Goal: Task Accomplishment & Management: Use online tool/utility

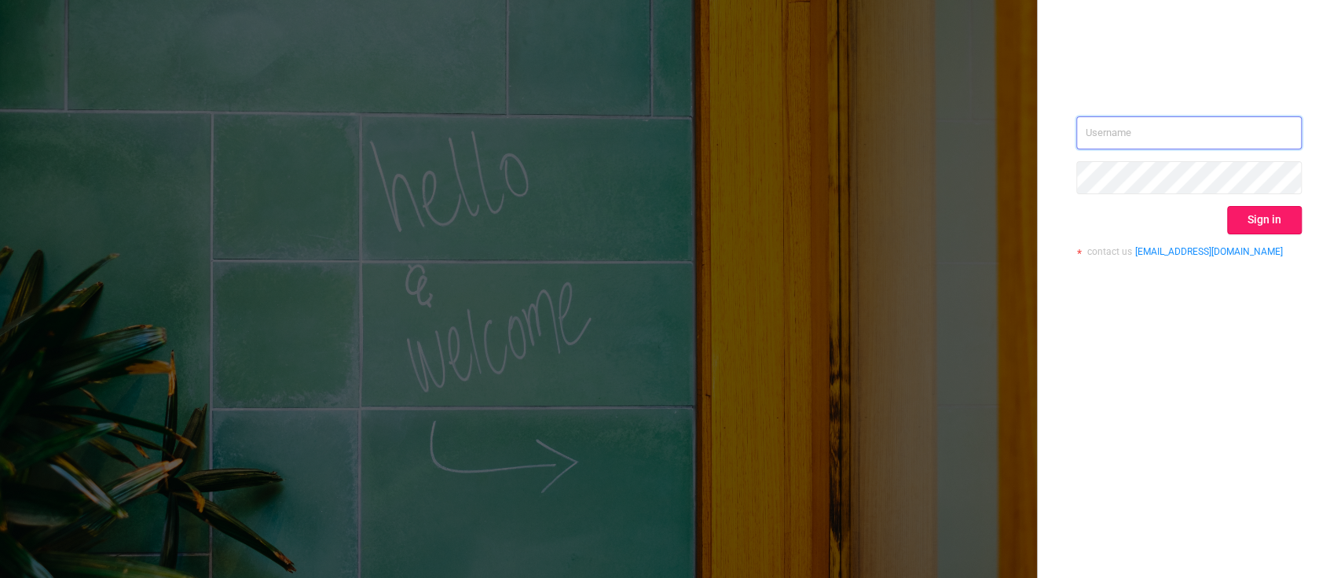
type input "[PERSON_NAME][EMAIL_ADDRESS][DOMAIN_NAME]"
click at [1250, 211] on button "Sign in" at bounding box center [1264, 220] width 75 height 28
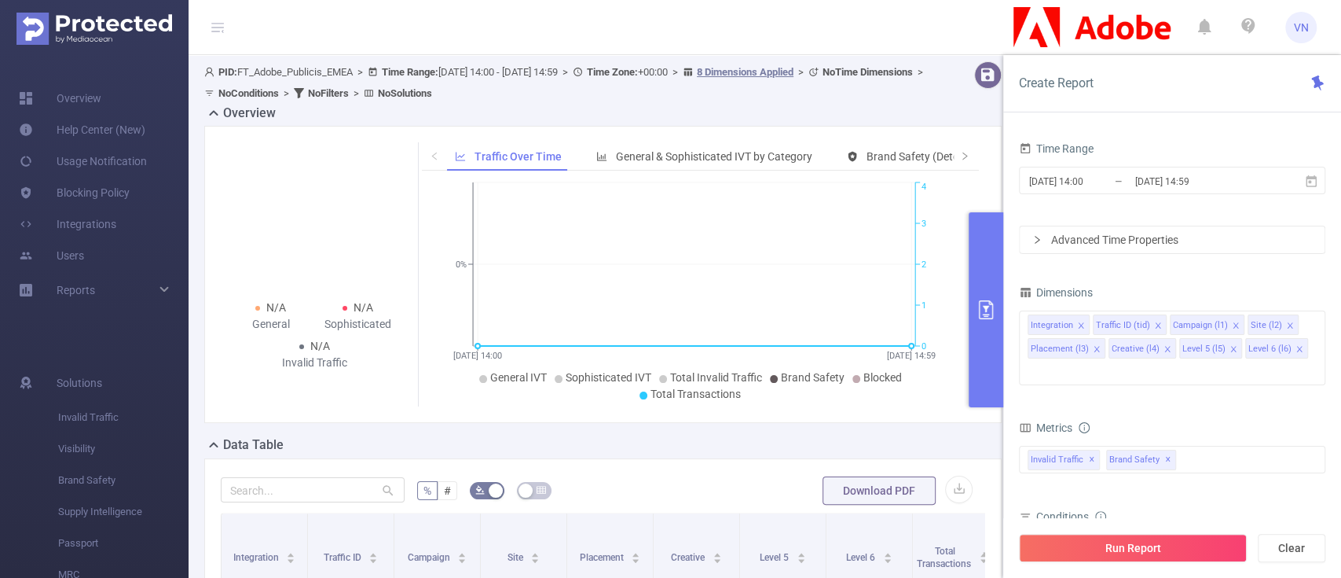
click at [769, 47] on header "VN" at bounding box center [670, 27] width 1341 height 55
click at [993, 341] on button "primary" at bounding box center [986, 309] width 35 height 195
click at [984, 324] on button "primary" at bounding box center [986, 309] width 35 height 195
click at [185, 292] on div at bounding box center [187, 245] width 4 height 380
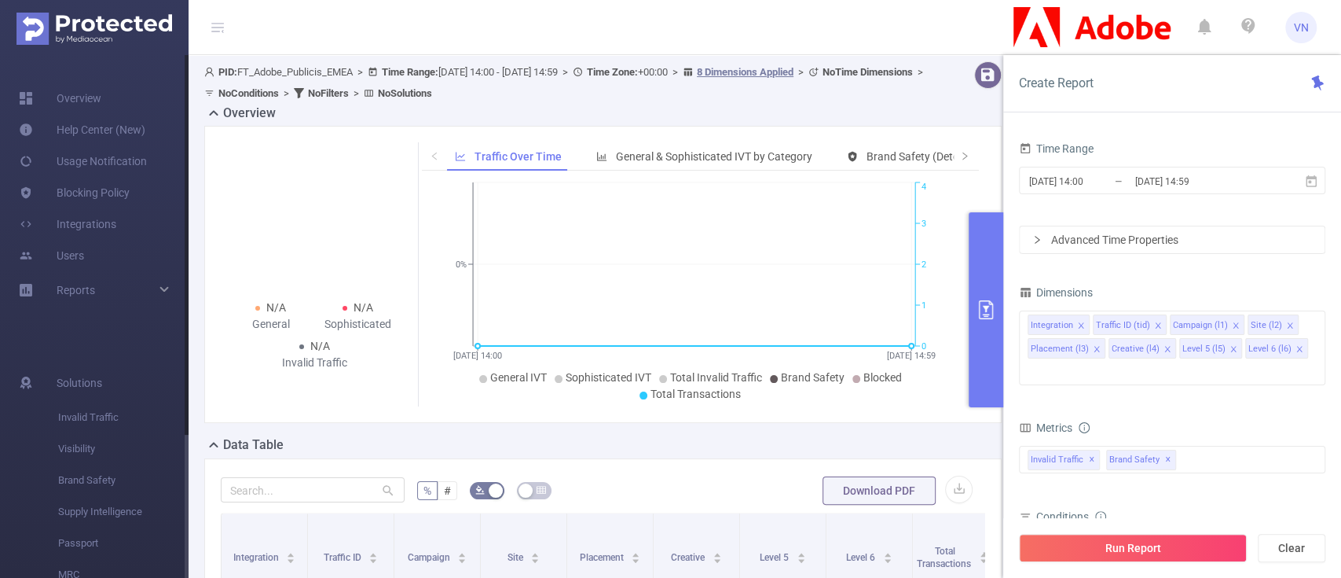
click at [185, 292] on div at bounding box center [187, 245] width 4 height 380
drag, startPoint x: 184, startPoint y: 292, endPoint x: 177, endPoint y: 563, distance: 272.0
click at [177, 563] on section "Overview Help Center (New) Usage Notification Blocking Policy Integrations User…" at bounding box center [94, 316] width 189 height 523
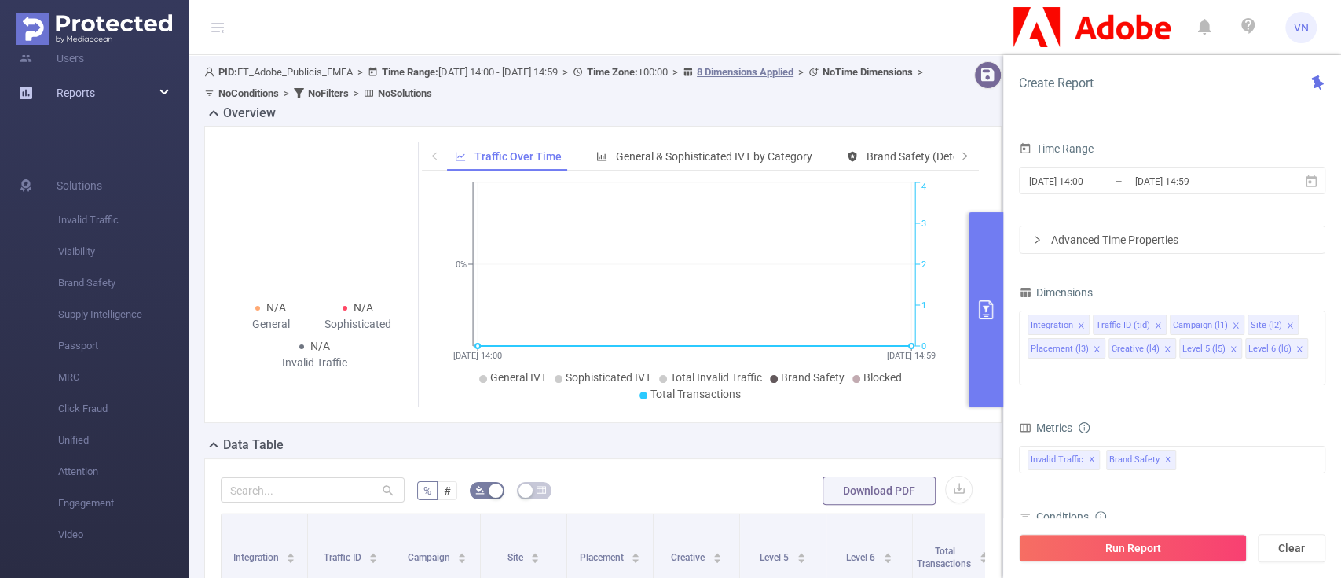
click at [157, 97] on div "Reports" at bounding box center [94, 92] width 189 height 31
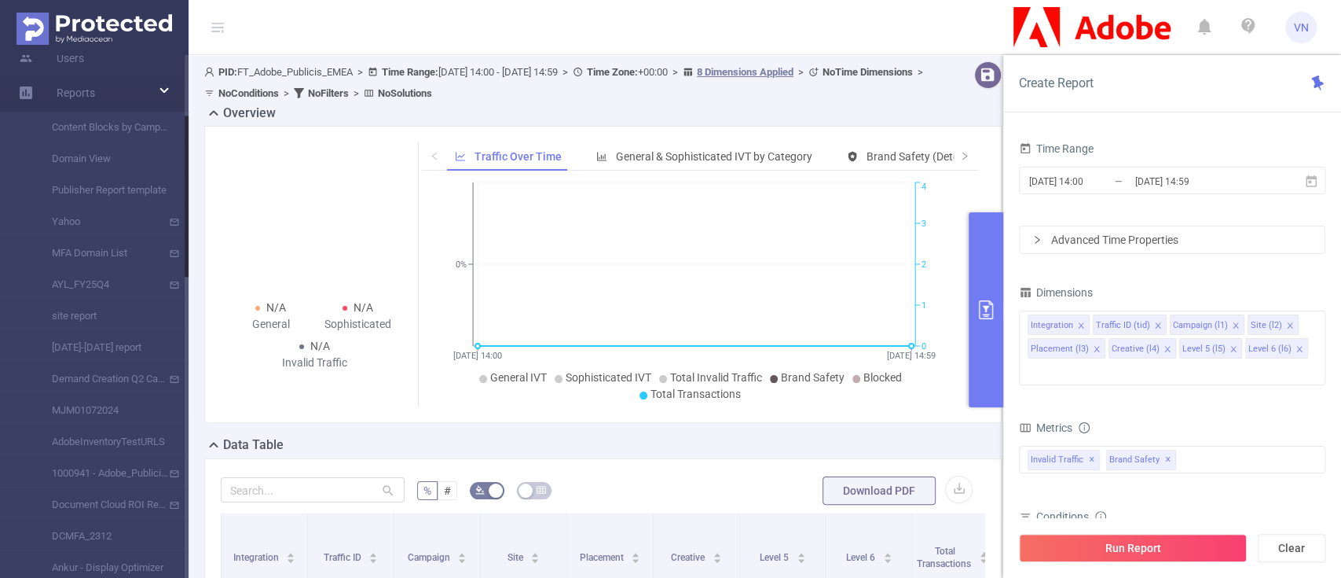
drag, startPoint x: 188, startPoint y: 282, endPoint x: 188, endPoint y: 296, distance: 14.1
click at [188, 296] on div at bounding box center [187, 316] width 4 height 523
click at [189, 248] on div "PID: FT_Adobe_Publicis_EMEA > Time Range: [DATE] 14:00 - [DATE] 14:59 > Time Zo…" at bounding box center [610, 461] width 842 height 812
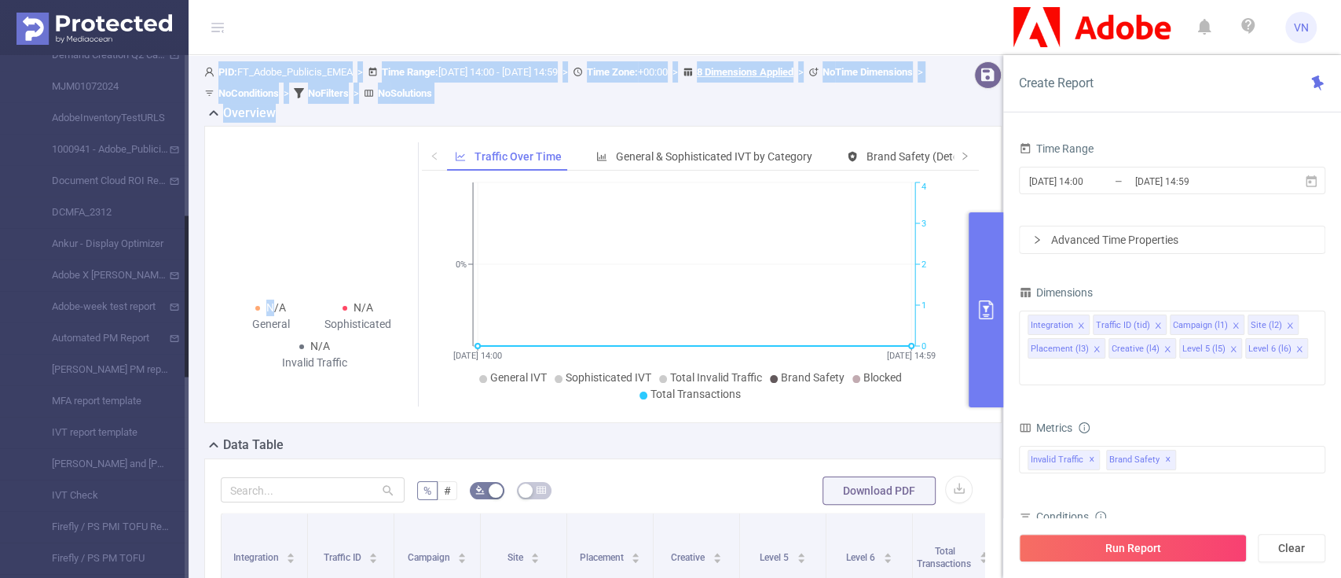
drag, startPoint x: 189, startPoint y: 248, endPoint x: 188, endPoint y: 312, distance: 63.7
click at [188, 312] on section "Overview Help Center (New) Usage Notification Blocking Policy Integrations User…" at bounding box center [670, 289] width 1341 height 578
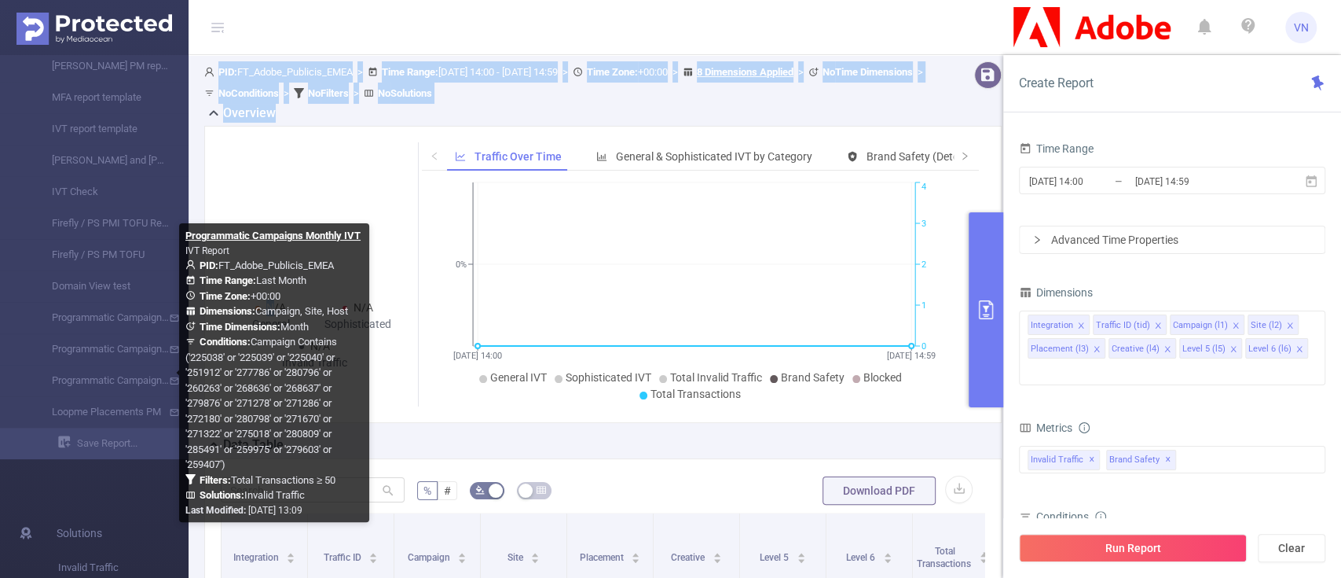
drag, startPoint x: 188, startPoint y: 312, endPoint x: 173, endPoint y: 405, distance: 94.7
click at [173, 405] on body "VN Overview Help Center (New) Usage Notification Blocking Policy Integrations U…" at bounding box center [670, 289] width 1341 height 578
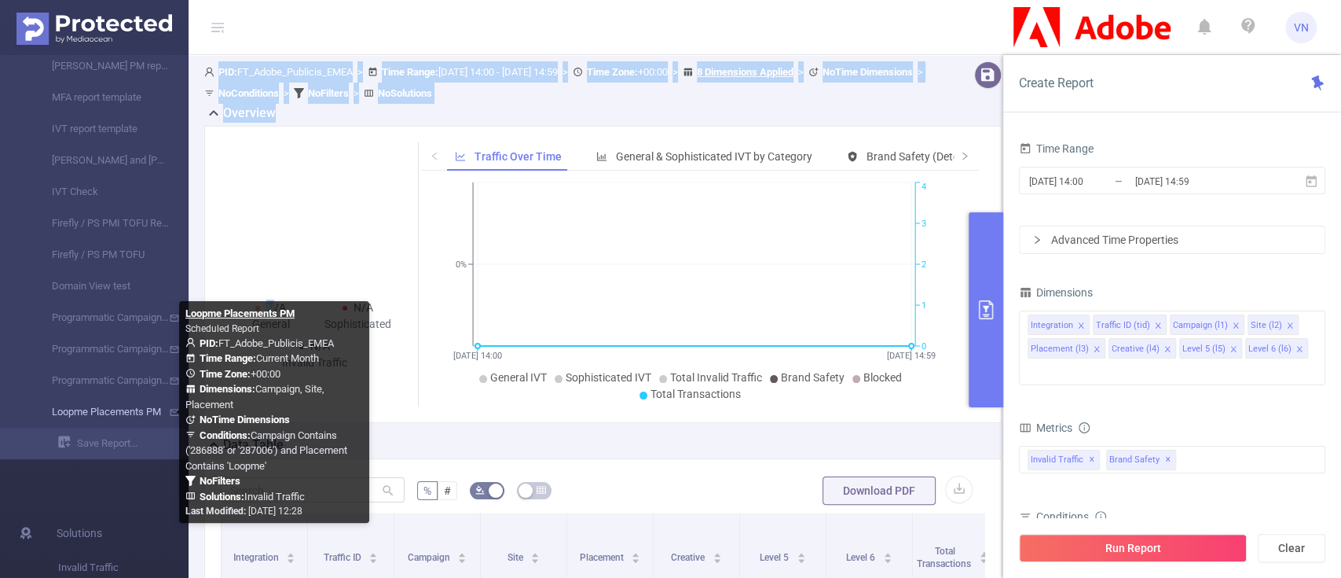
click at [119, 419] on link "Loopme Placements PM" at bounding box center [100, 411] width 138 height 31
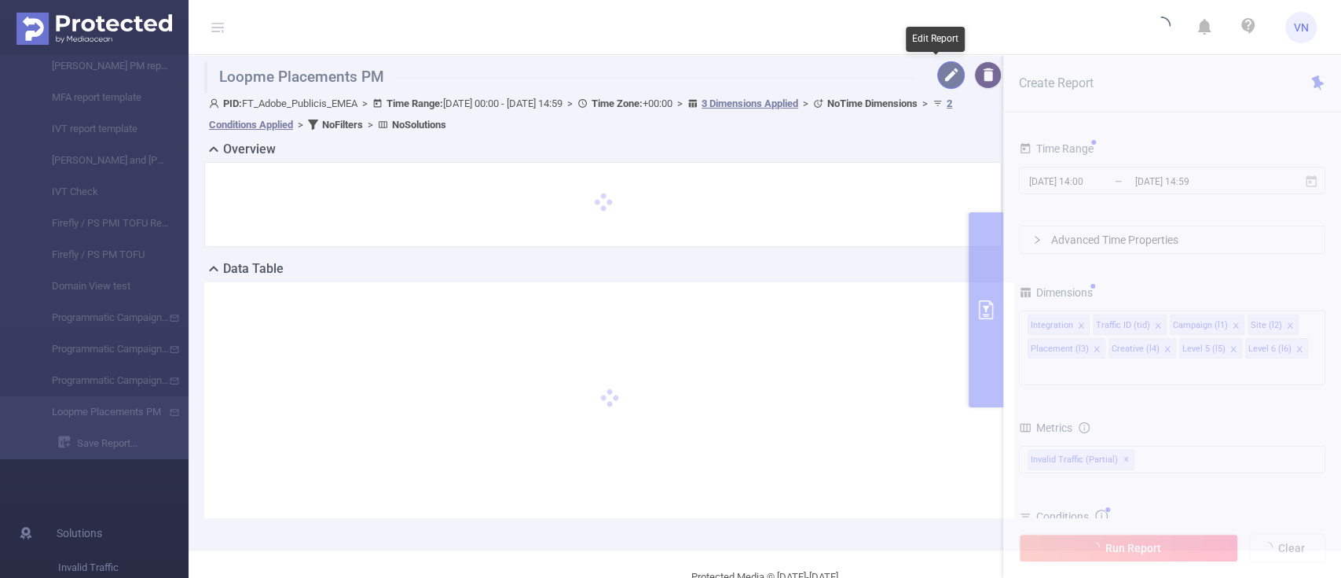
click at [937, 74] on button "button" at bounding box center [951, 75] width 28 height 28
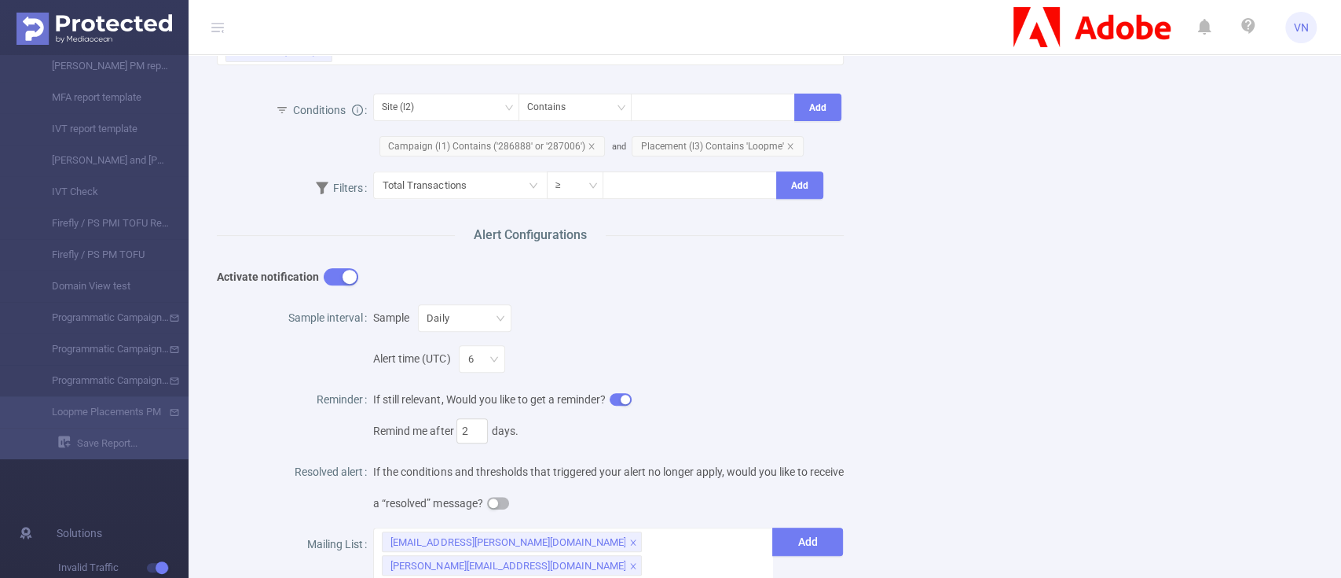
scroll to position [390, 0]
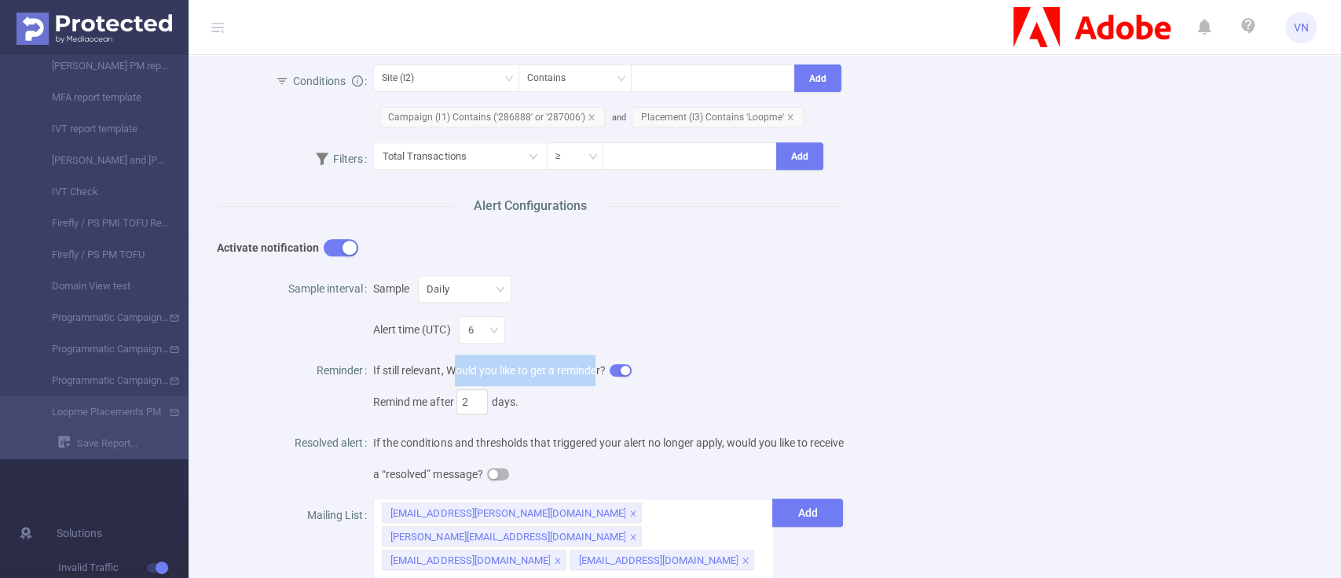
drag, startPoint x: 453, startPoint y: 373, endPoint x: 598, endPoint y: 373, distance: 145.4
click at [598, 373] on span "If still relevant, Would you like to get a reminder? Remind me after 2 days." at bounding box center [608, 390] width 470 height 53
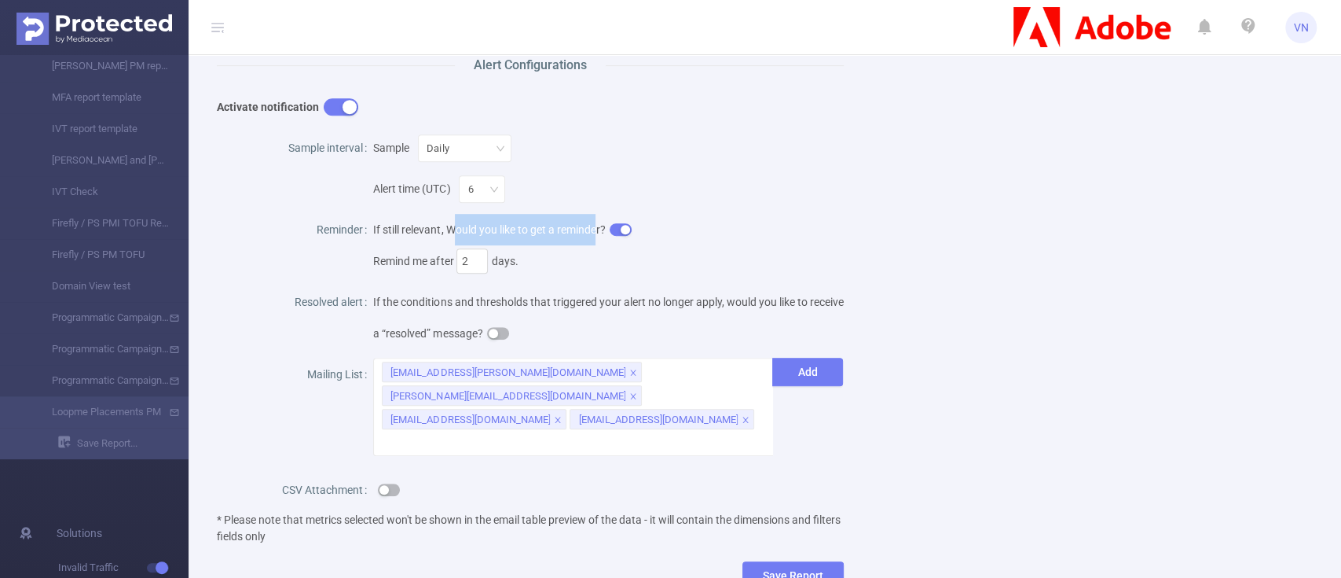
scroll to position [535, 0]
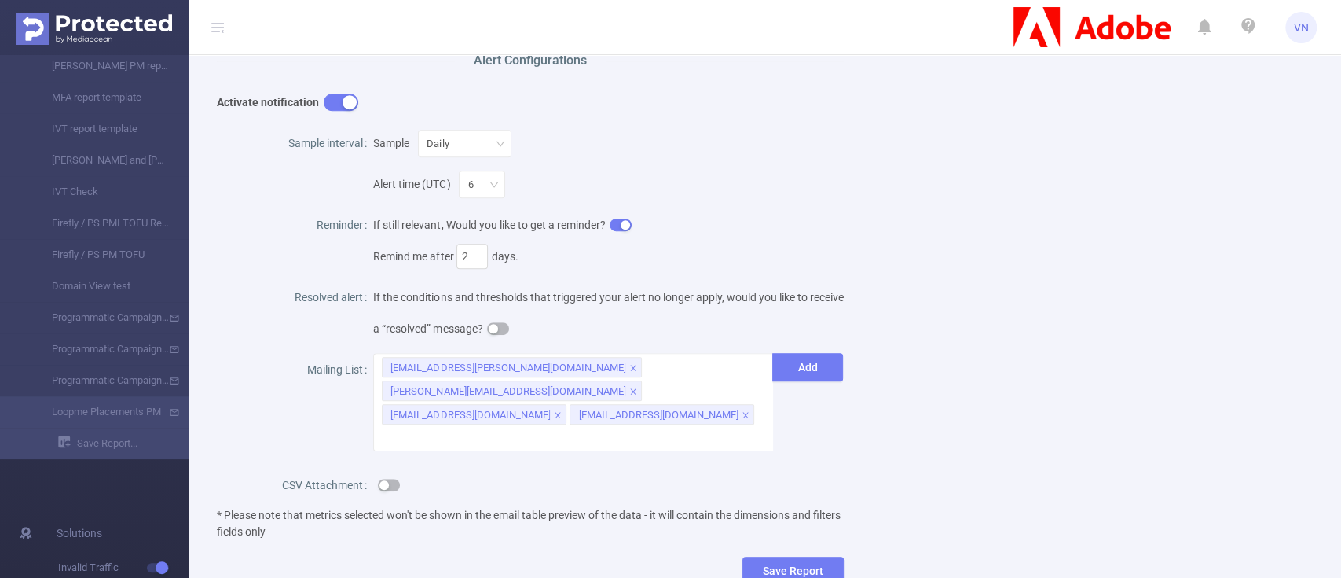
drag, startPoint x: 1316, startPoint y: 473, endPoint x: 1340, endPoint y: 474, distance: 23.6
click at [1340, 474] on section "Loopme Placements PM Name Loopme Placements PM Description Scheduled Report Rep…" at bounding box center [765, 289] width 1153 height 578
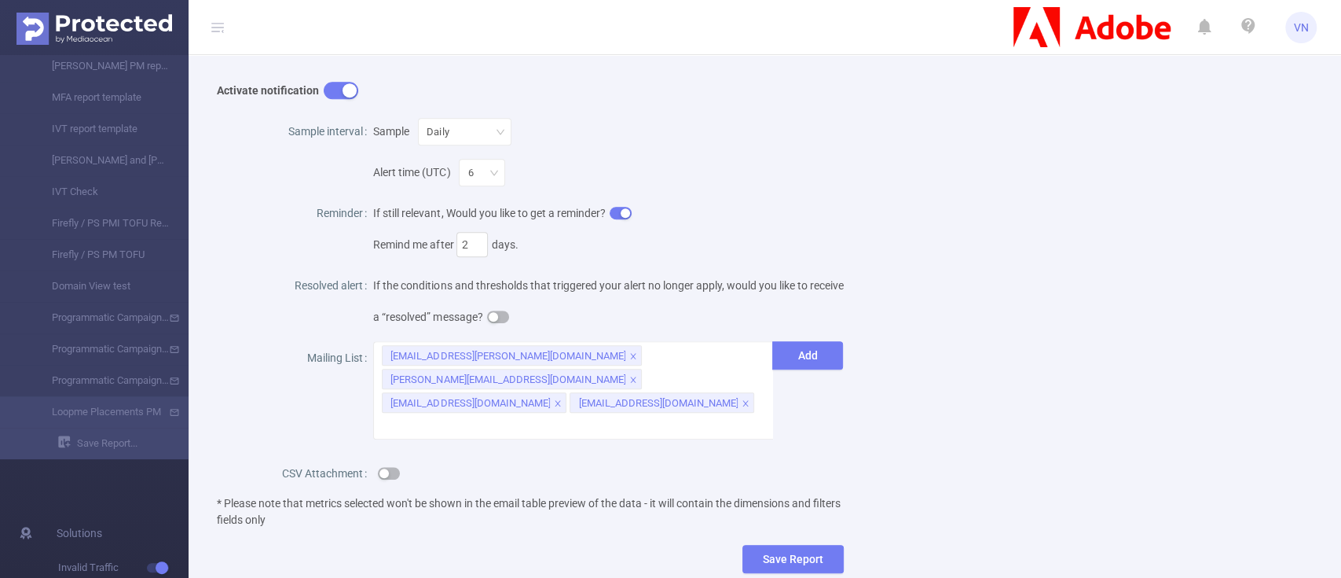
scroll to position [512, 0]
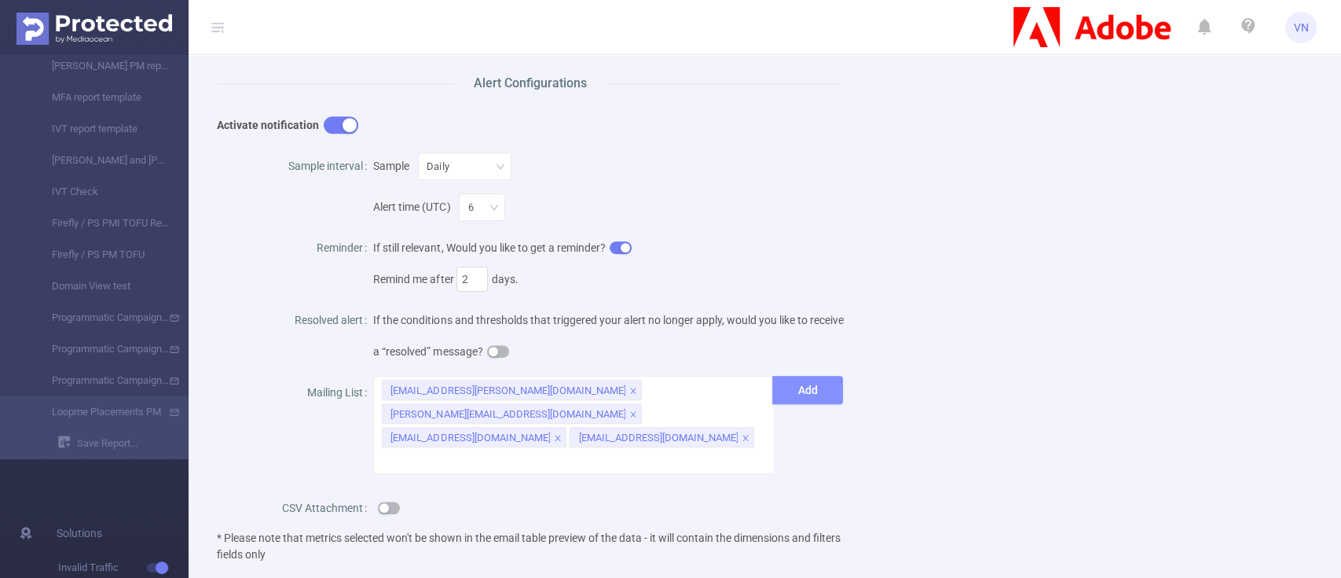
click at [805, 381] on button "Add" at bounding box center [807, 390] width 71 height 28
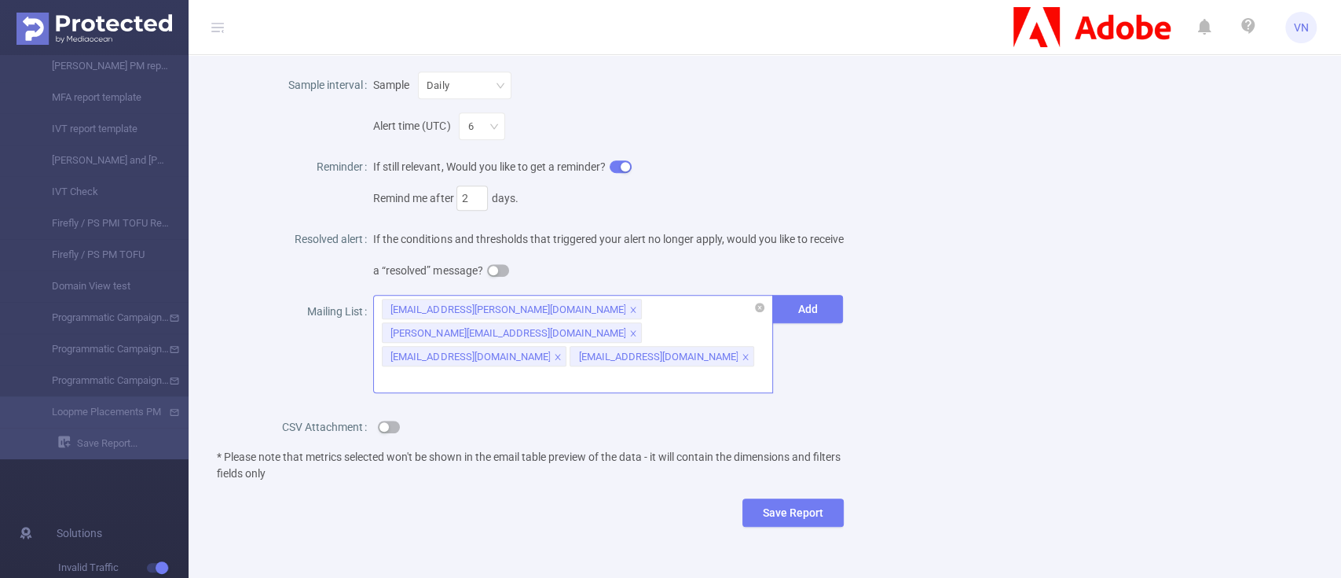
click at [647, 357] on div "[EMAIL_ADDRESS][PERSON_NAME][DOMAIN_NAME] [PERSON_NAME][DOMAIN_NAME][EMAIL_ADDR…" at bounding box center [573, 344] width 400 height 98
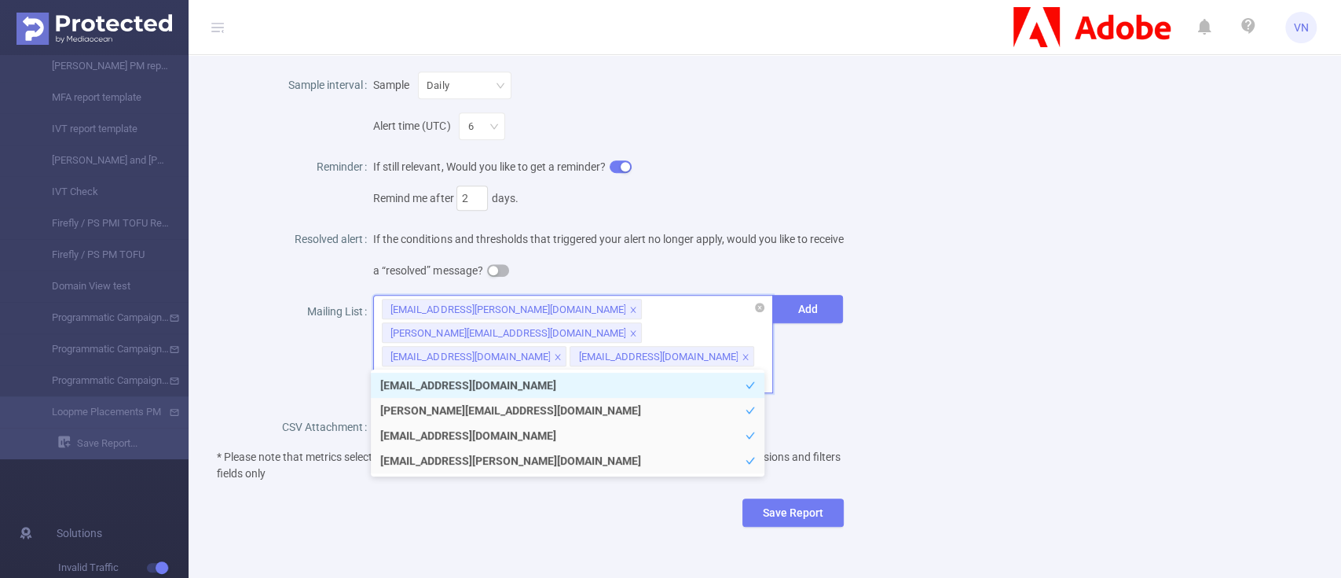
paste input "[EMAIL_ADDRESS][DOMAIN_NAME]"
type input "[EMAIL_ADDRESS][DOMAIN_NAME]"
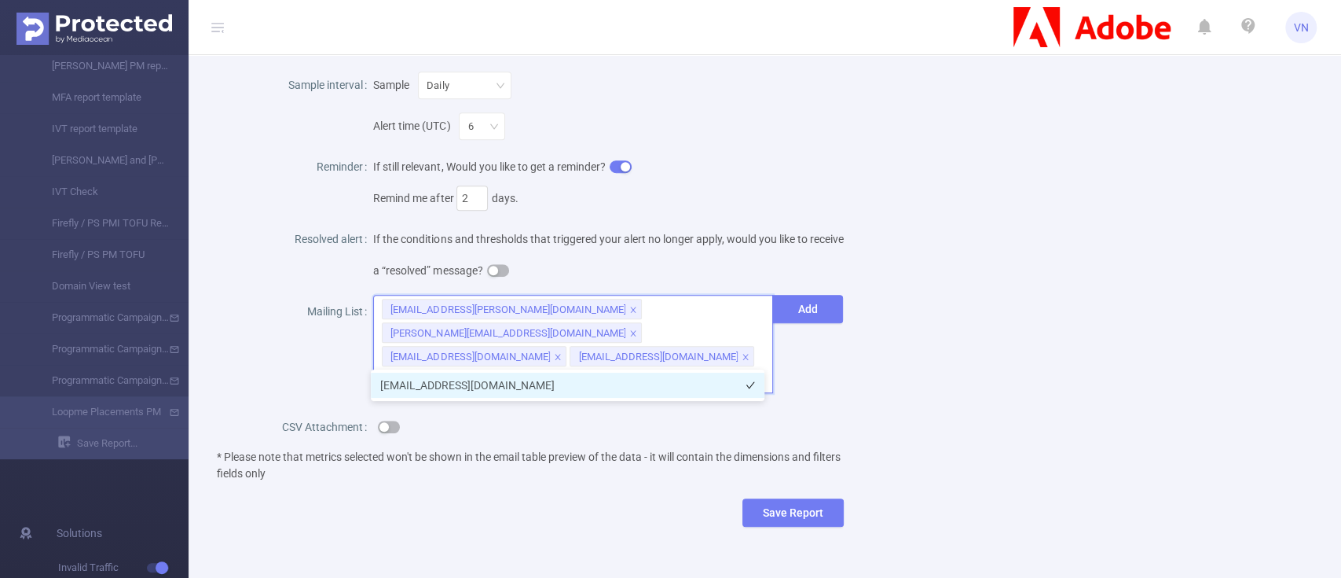
click at [636, 382] on li "[EMAIL_ADDRESS][DOMAIN_NAME]" at bounding box center [568, 384] width 394 height 25
click at [729, 361] on div "[EMAIL_ADDRESS][PERSON_NAME][DOMAIN_NAME] [PERSON_NAME][DOMAIN_NAME][EMAIL_ADDR…" at bounding box center [573, 344] width 400 height 98
paste input "[PERSON_NAME][DOMAIN_NAME][EMAIL_ADDRESS][PERSON_NAME][DOMAIN_NAME]"
type input "[PERSON_NAME][DOMAIN_NAME][EMAIL_ADDRESS][PERSON_NAME][DOMAIN_NAME]"
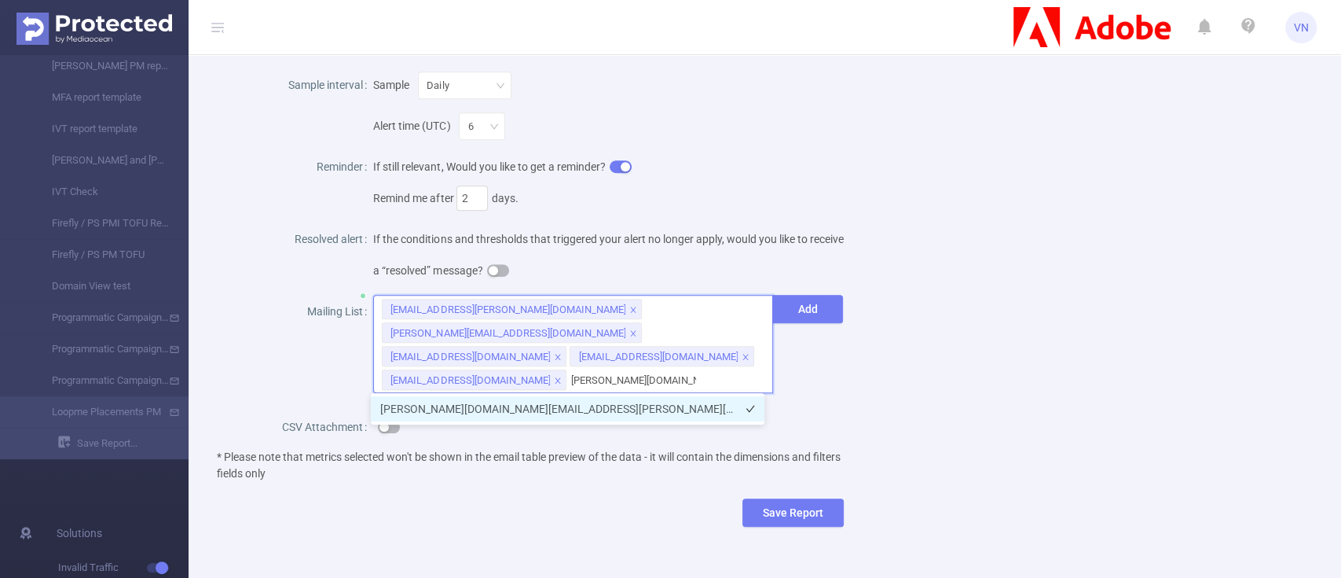
click at [668, 402] on li "[PERSON_NAME][DOMAIN_NAME][EMAIL_ADDRESS][PERSON_NAME][DOMAIN_NAME]" at bounding box center [568, 408] width 394 height 25
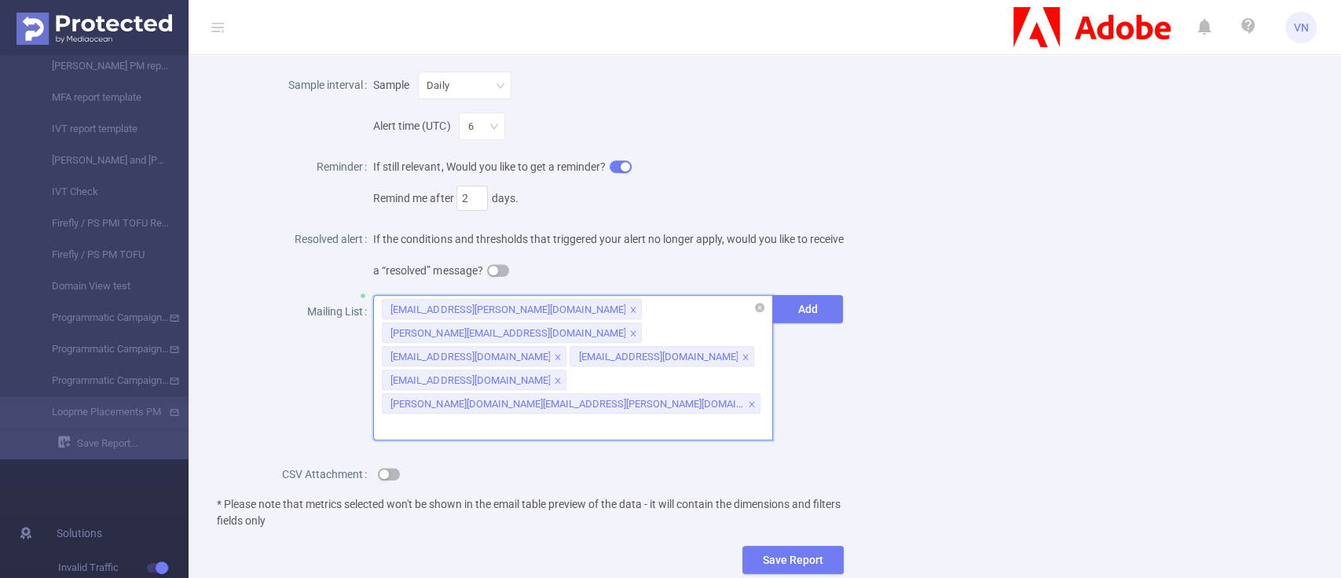
paste input "[EMAIL_ADDRESS][DOMAIN_NAME]"
type input "[EMAIL_ADDRESS][DOMAIN_NAME]"
click at [575, 380] on div "[EMAIL_ADDRESS][PERSON_NAME][DOMAIN_NAME] [PERSON_NAME][DOMAIN_NAME][EMAIL_ADDR…" at bounding box center [573, 367] width 400 height 145
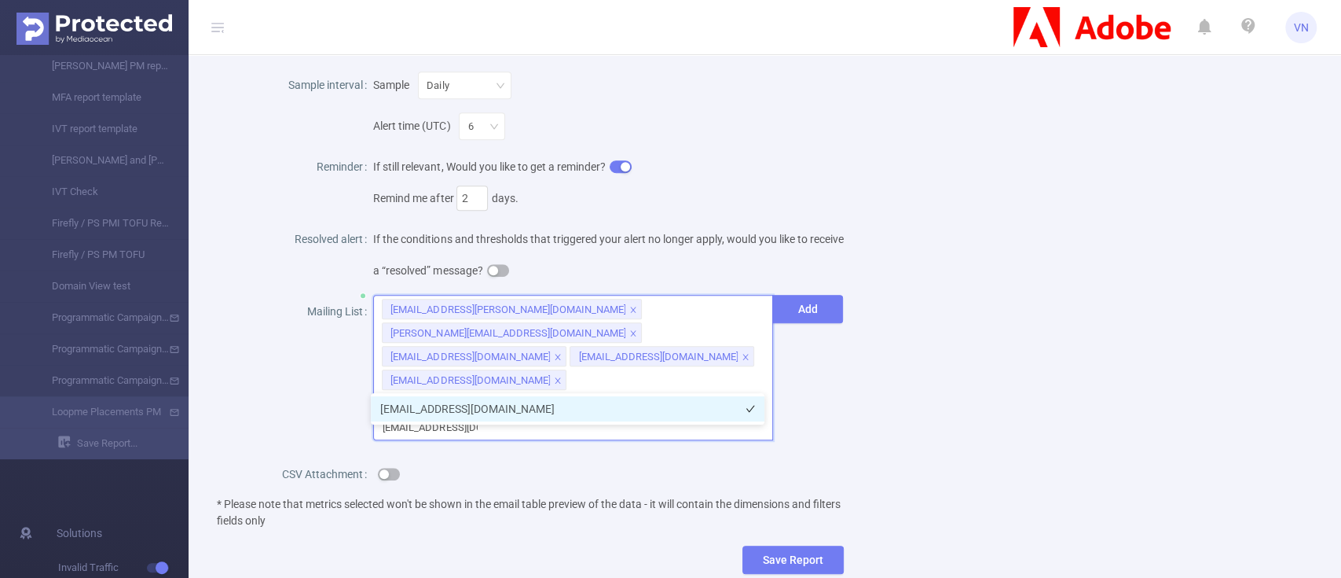
click at [620, 420] on li "[EMAIL_ADDRESS][DOMAIN_NAME]" at bounding box center [568, 408] width 394 height 25
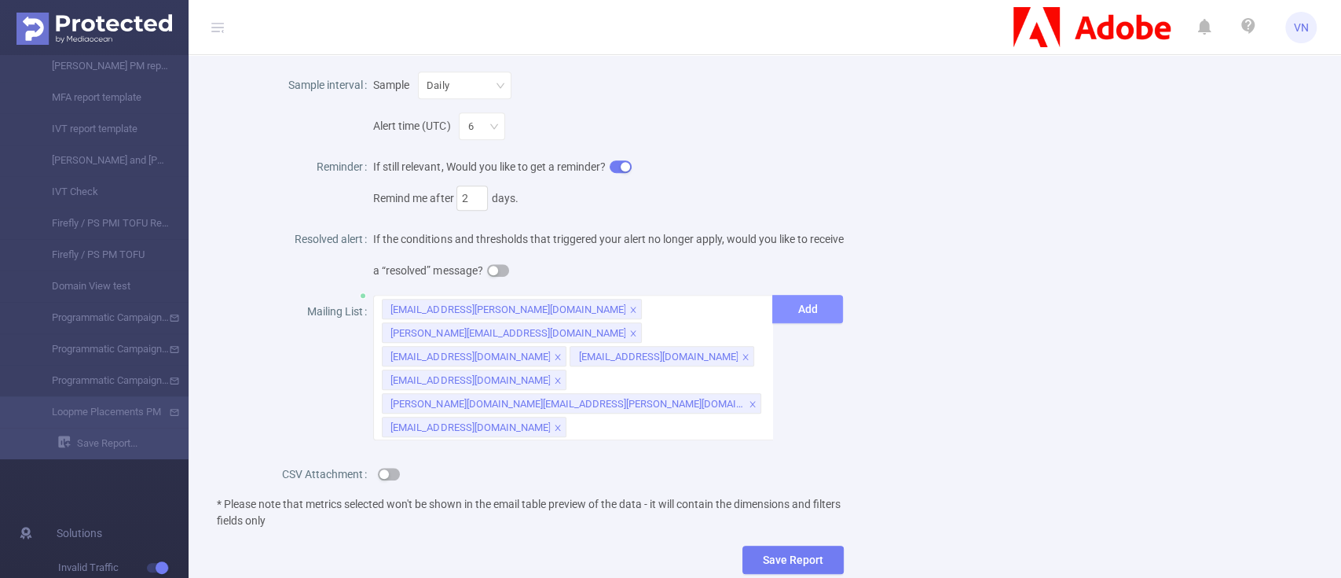
click at [808, 321] on button "Add" at bounding box center [807, 309] width 71 height 28
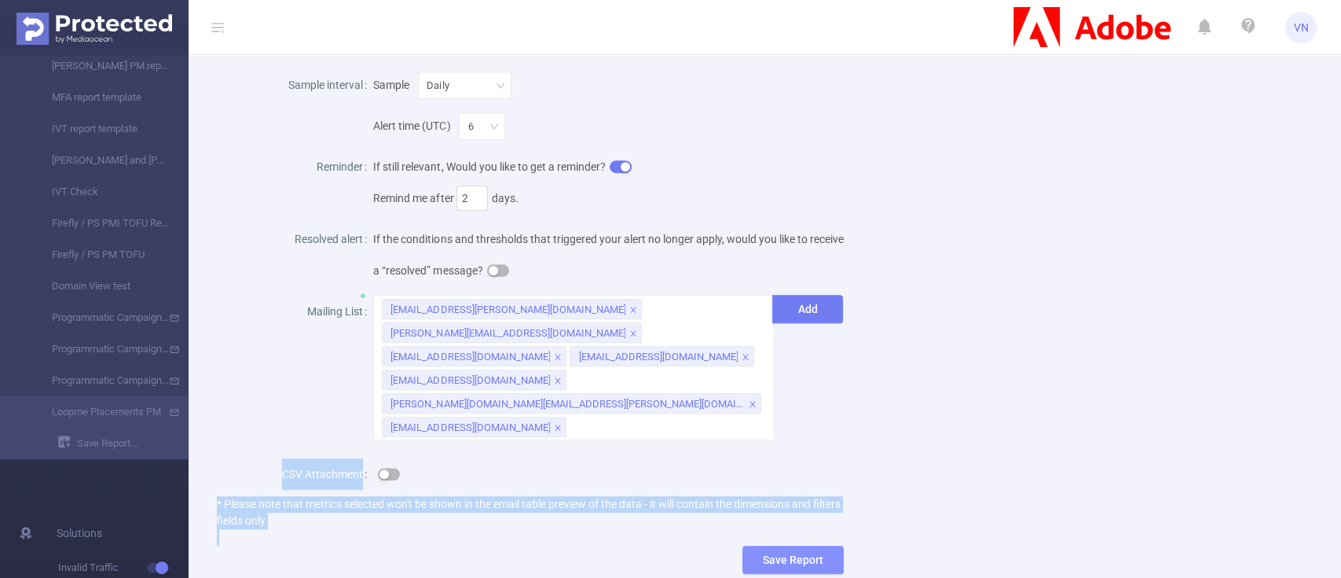
drag, startPoint x: 923, startPoint y: 344, endPoint x: 756, endPoint y: 513, distance: 237.8
click at [756, 513] on div "Name Loopme Placements PM Description Scheduled Report Report Properties Time R…" at bounding box center [758, 48] width 1121 height 1099
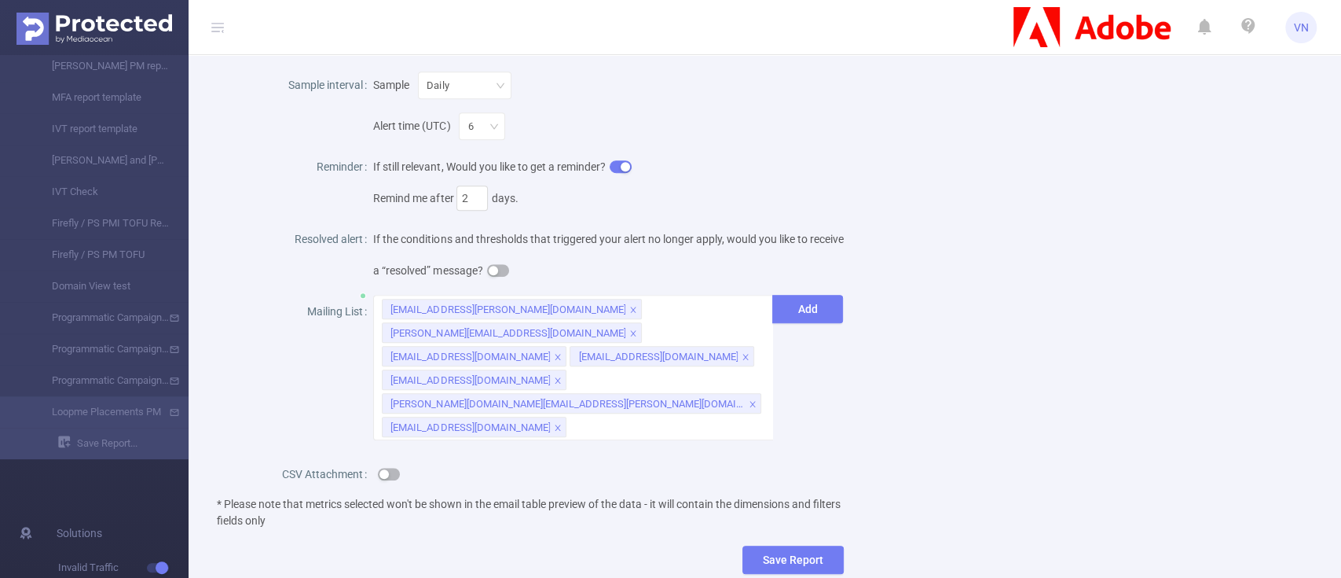
click at [1000, 401] on div "Name Loopme Placements PM Description Scheduled Report Report Properties Time R…" at bounding box center [758, 48] width 1121 height 1099
click at [383, 458] on div at bounding box center [608, 473] width 470 height 31
click at [383, 468] on button "button" at bounding box center [389, 474] width 22 height 13
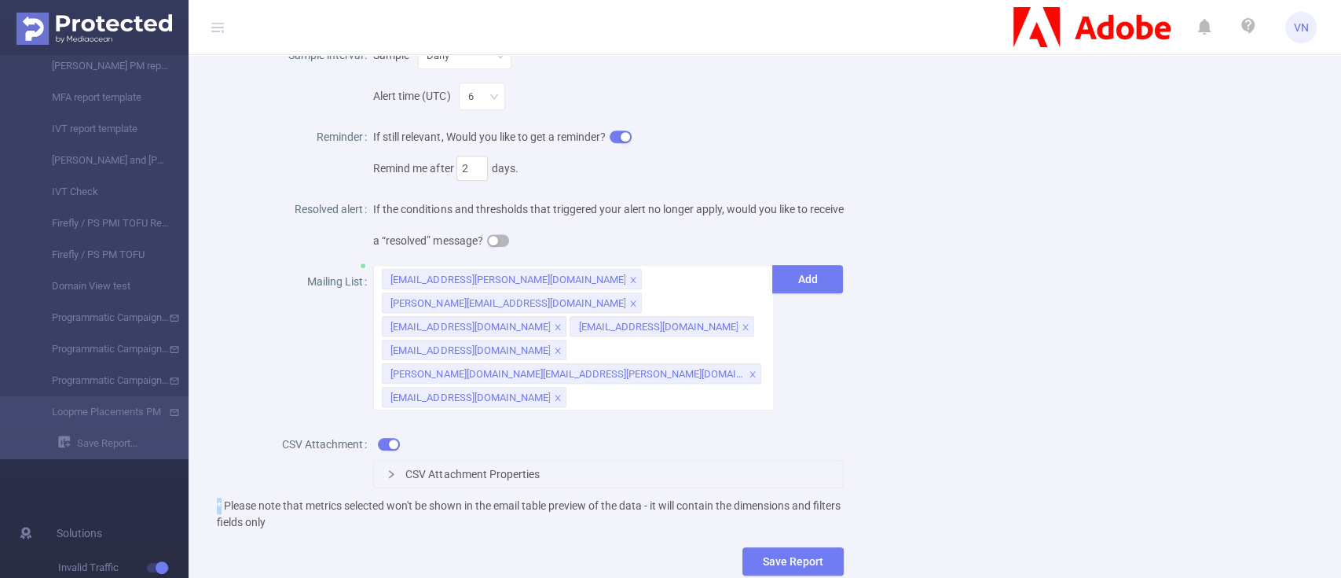
scroll to position [678, 0]
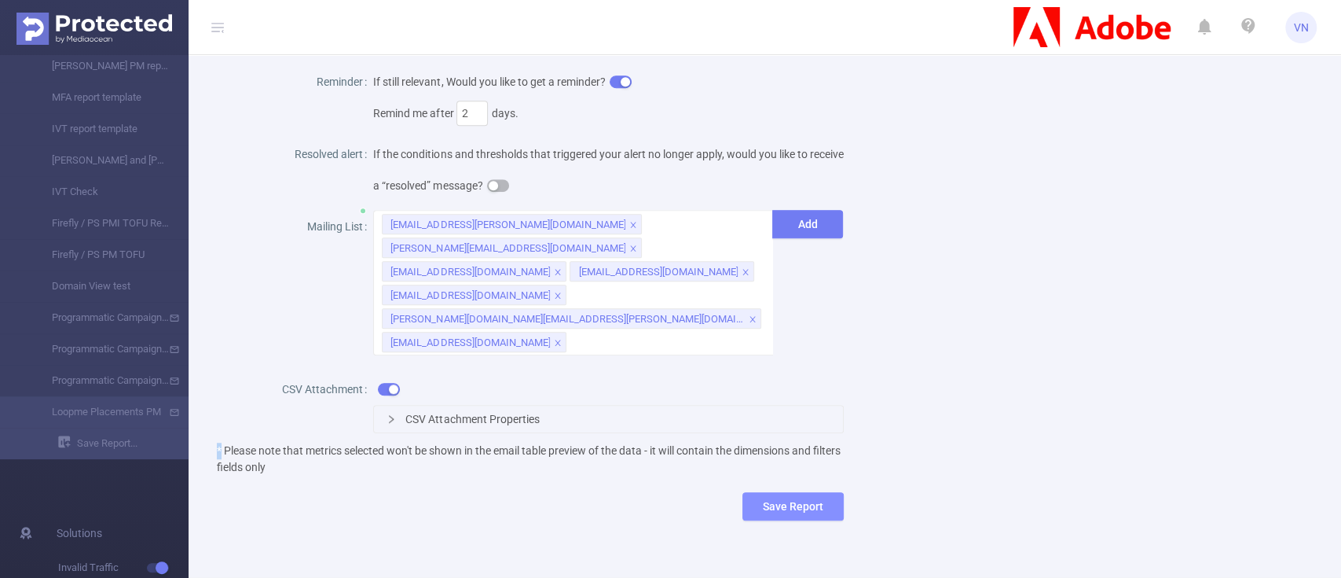
click at [763, 492] on button "Save Report" at bounding box center [793, 506] width 101 height 28
click at [864, 412] on button "Save" at bounding box center [858, 409] width 36 height 19
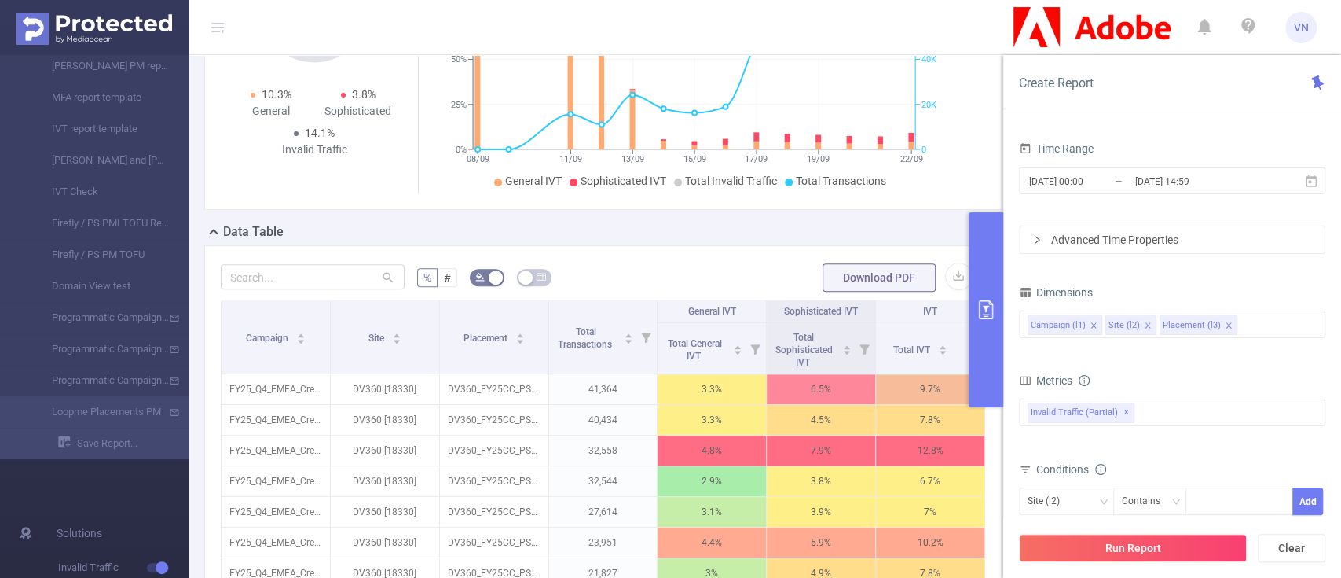
scroll to position [571, 0]
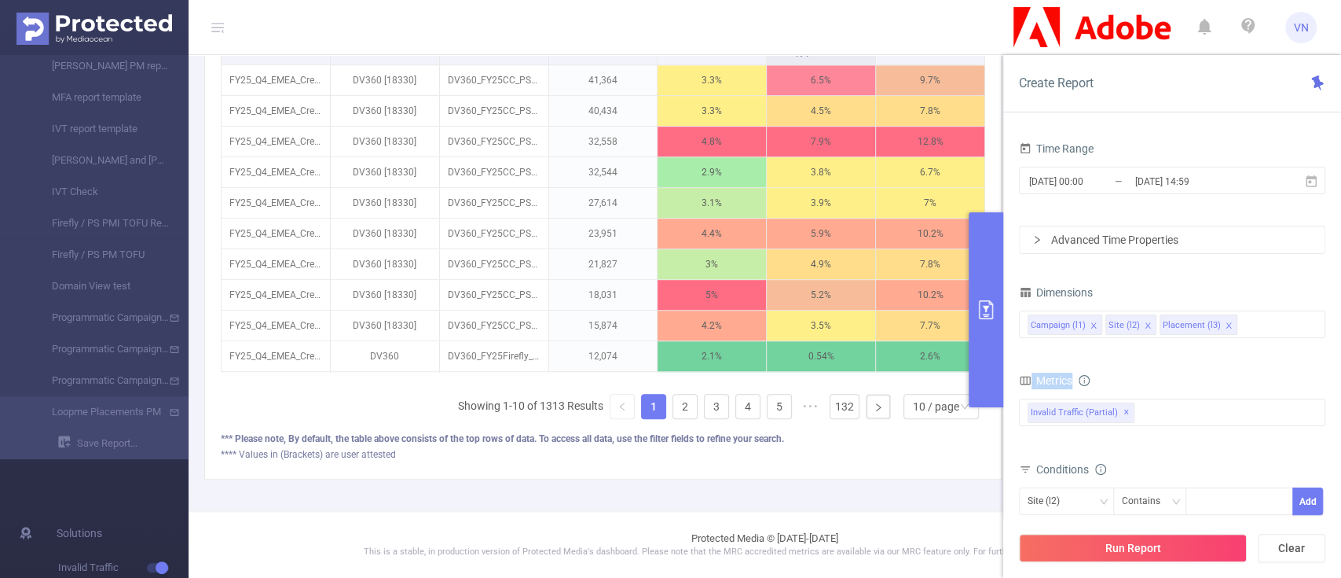
drag, startPoint x: 1340, startPoint y: 359, endPoint x: 1331, endPoint y: 300, distance: 59.6
click at [1331, 300] on div "Time Range [DATE] 00:00 _ [DATE] 14:59 Advanced Time Properties Dimensions Camp…" at bounding box center [1172, 363] width 338 height 483
drag, startPoint x: 986, startPoint y: 156, endPoint x: 986, endPoint y: 136, distance: 20.4
click at [986, 136] on div "% # Download PDF Campaign Site Placement Total Transactions General IVT Sophist…" at bounding box center [603, 207] width 810 height 543
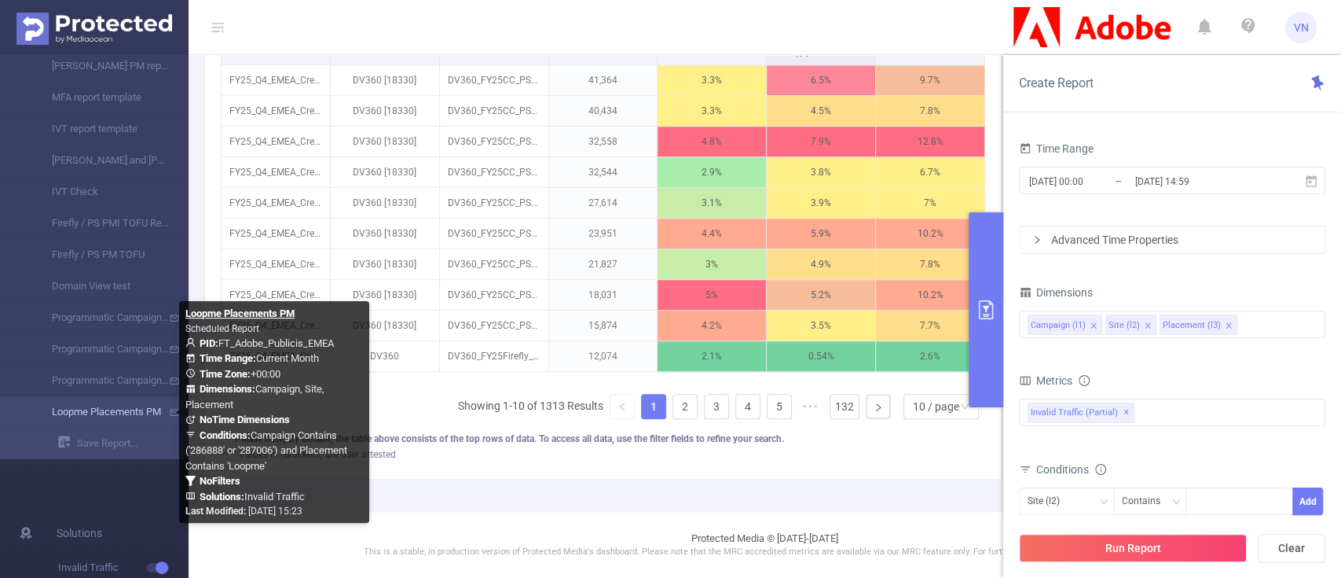
click at [107, 416] on link "Loopme Placements PM" at bounding box center [100, 411] width 138 height 31
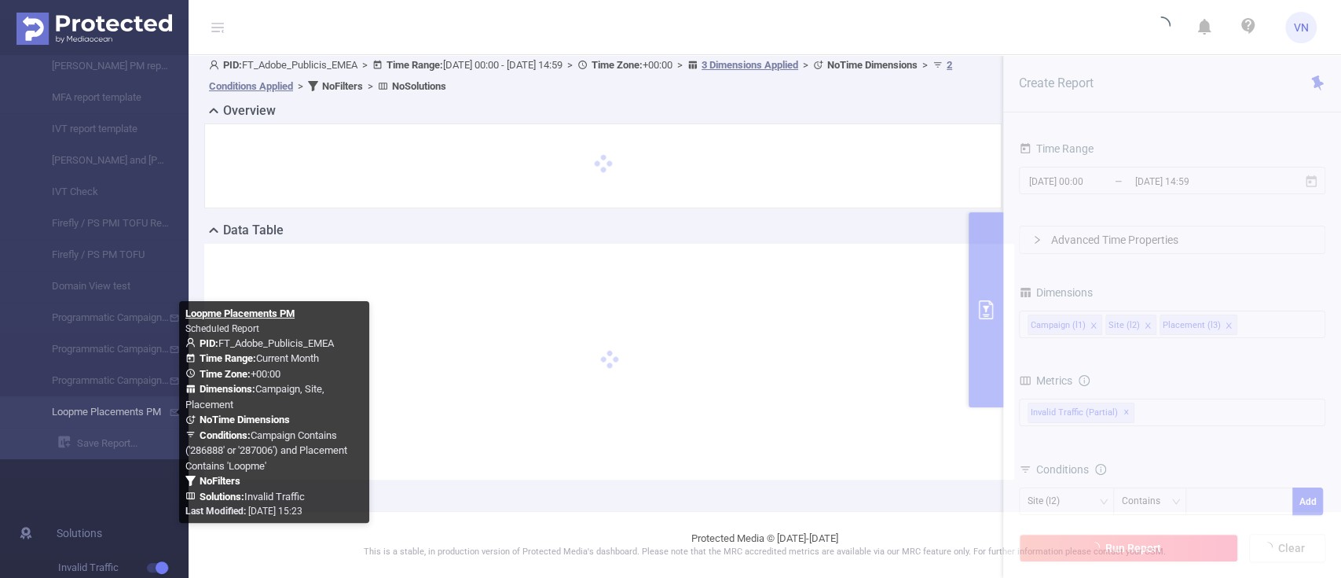
scroll to position [38, 0]
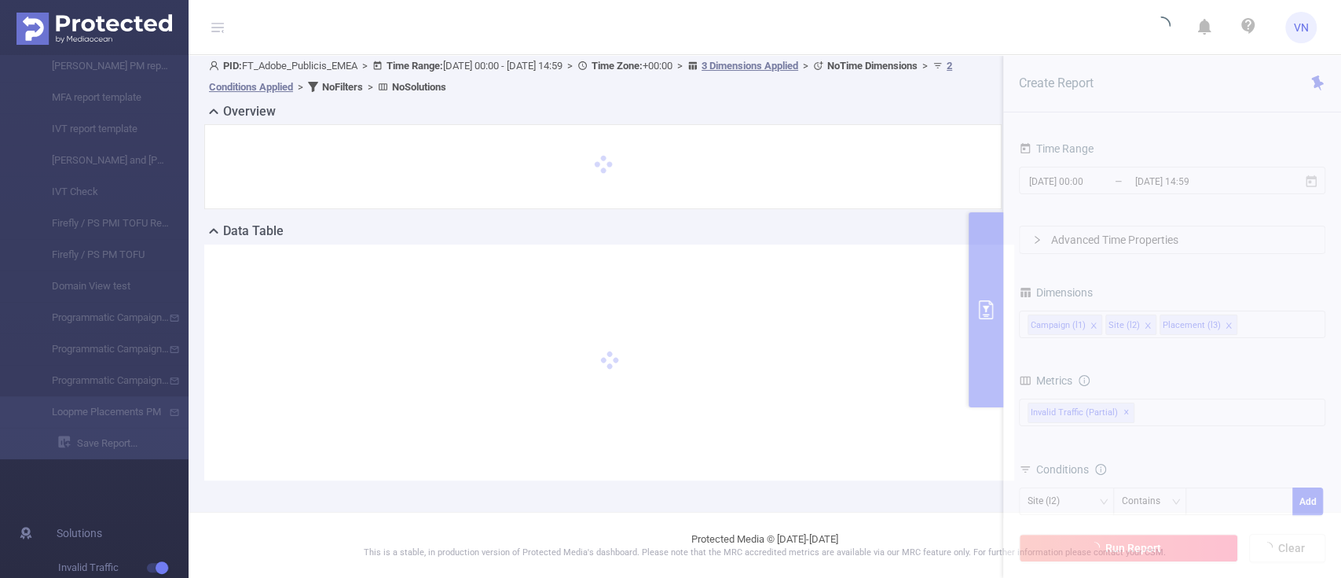
click at [981, 314] on div at bounding box center [609, 362] width 810 height 236
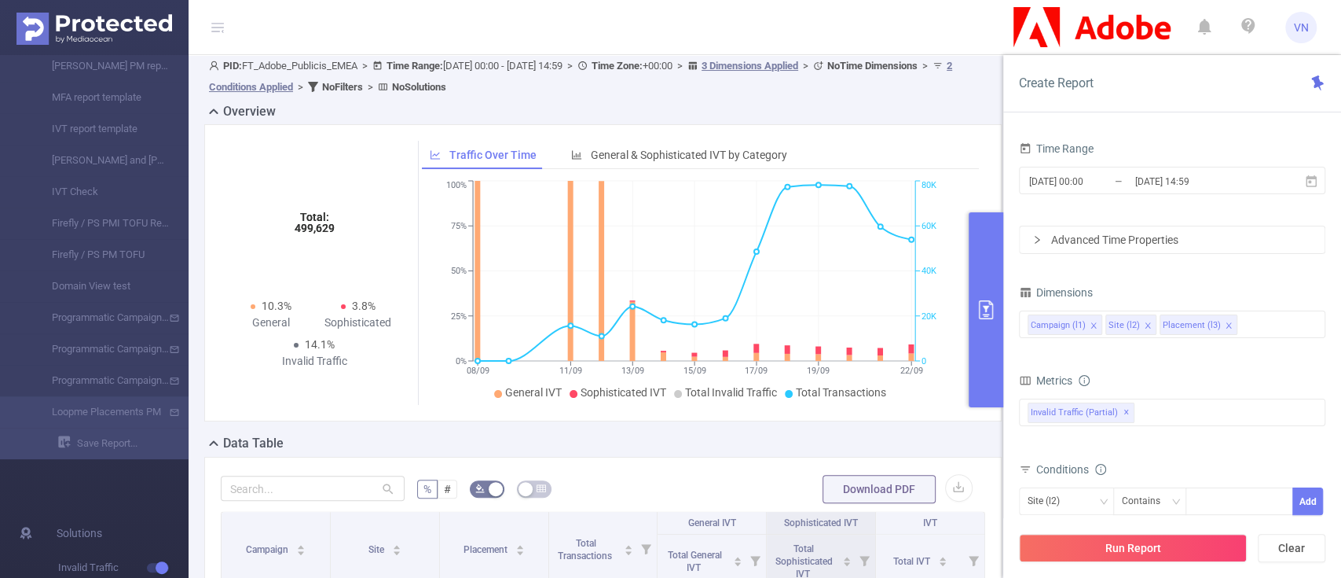
scroll to position [571, 0]
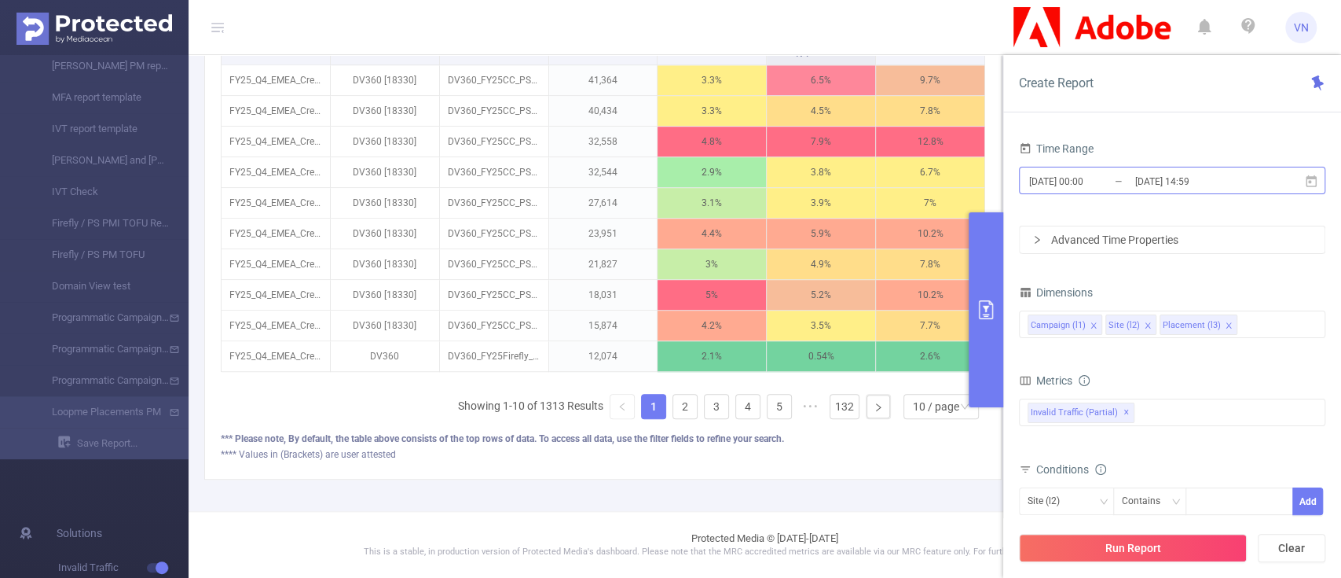
click at [1135, 189] on input "[DATE] 14:59" at bounding box center [1197, 181] width 127 height 21
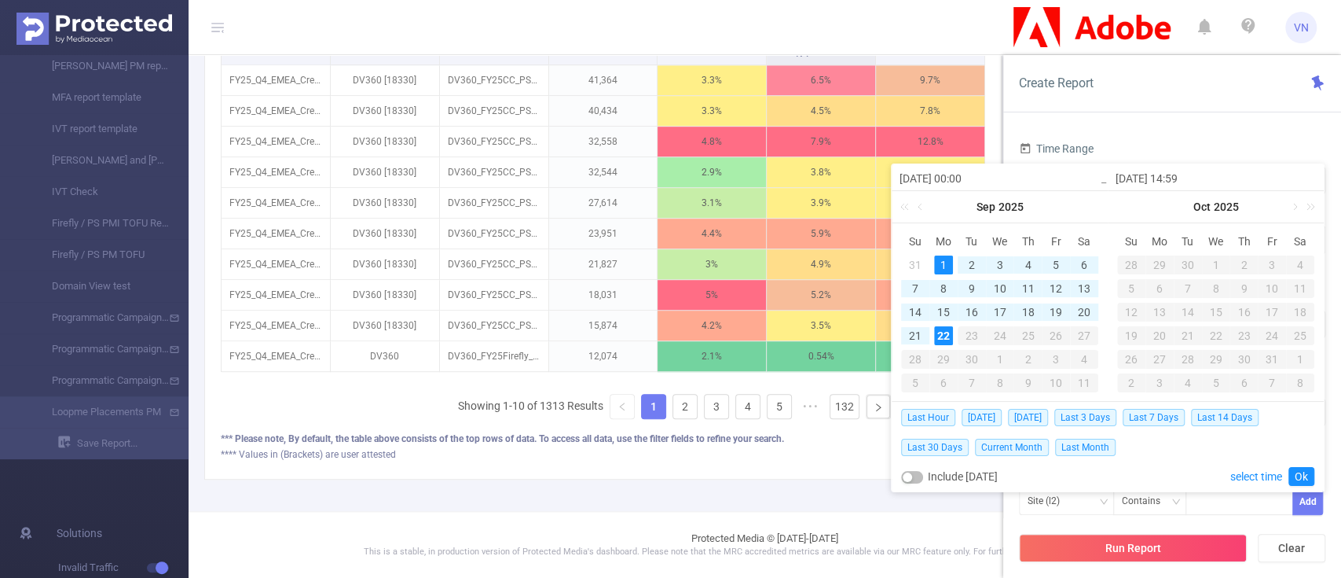
click at [939, 263] on div "1" at bounding box center [943, 264] width 19 height 19
click at [948, 331] on div "22" at bounding box center [943, 335] width 19 height 19
click at [1308, 477] on link "Ok" at bounding box center [1302, 476] width 26 height 19
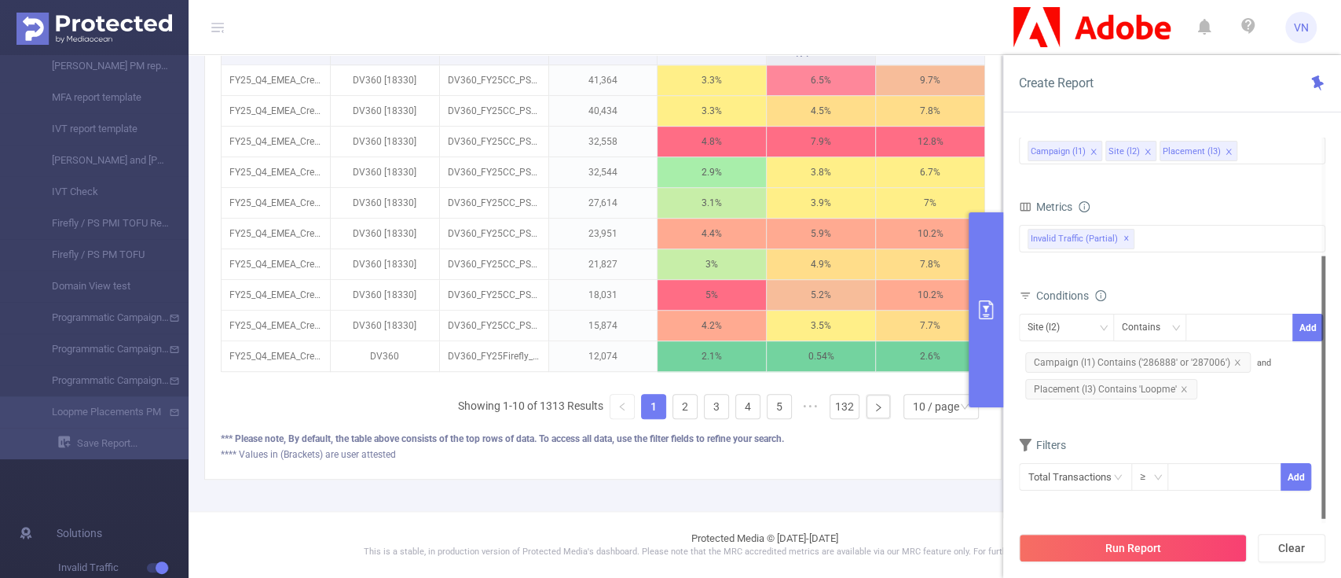
drag, startPoint x: 1325, startPoint y: 299, endPoint x: 1307, endPoint y: 495, distance: 197.3
click at [1307, 495] on section "Time Range [DATE] 00:00 _ [DATE] 14:59 Advanced Time Properties Dimensions Camp…" at bounding box center [1172, 330] width 306 height 385
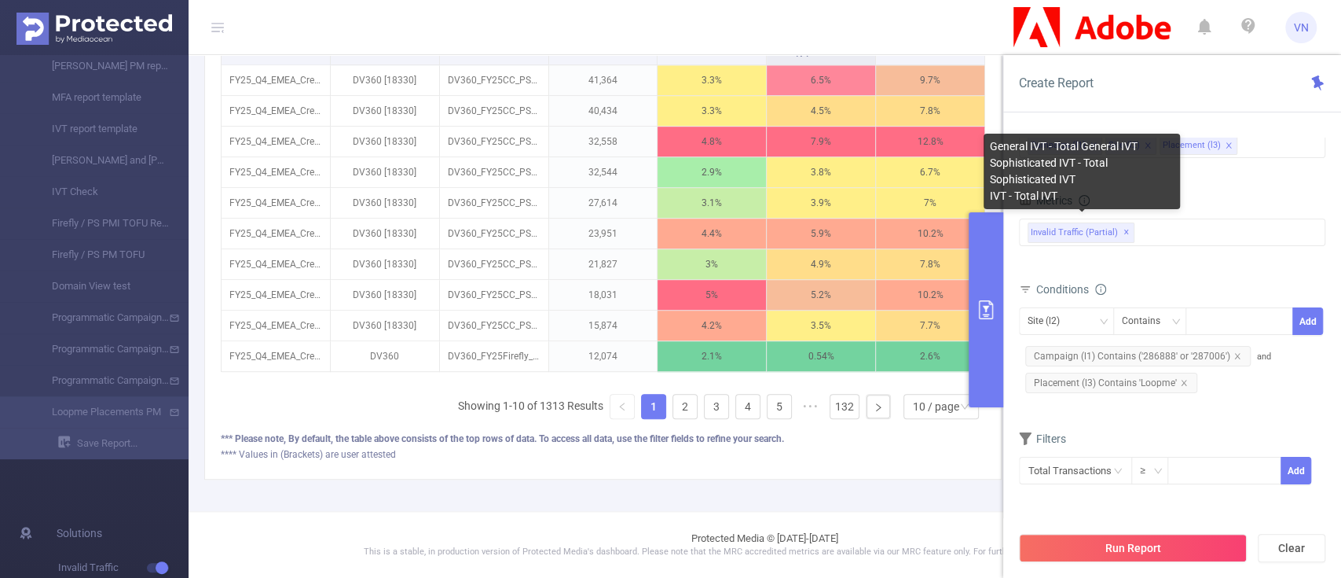
drag, startPoint x: 1062, startPoint y: 229, endPoint x: 1079, endPoint y: 274, distance: 47.7
click at [1079, 274] on div "Metrics Total IVT Total General IVT Total Sophisticated IVT Invalid Traffic (pa…" at bounding box center [1172, 233] width 306 height 88
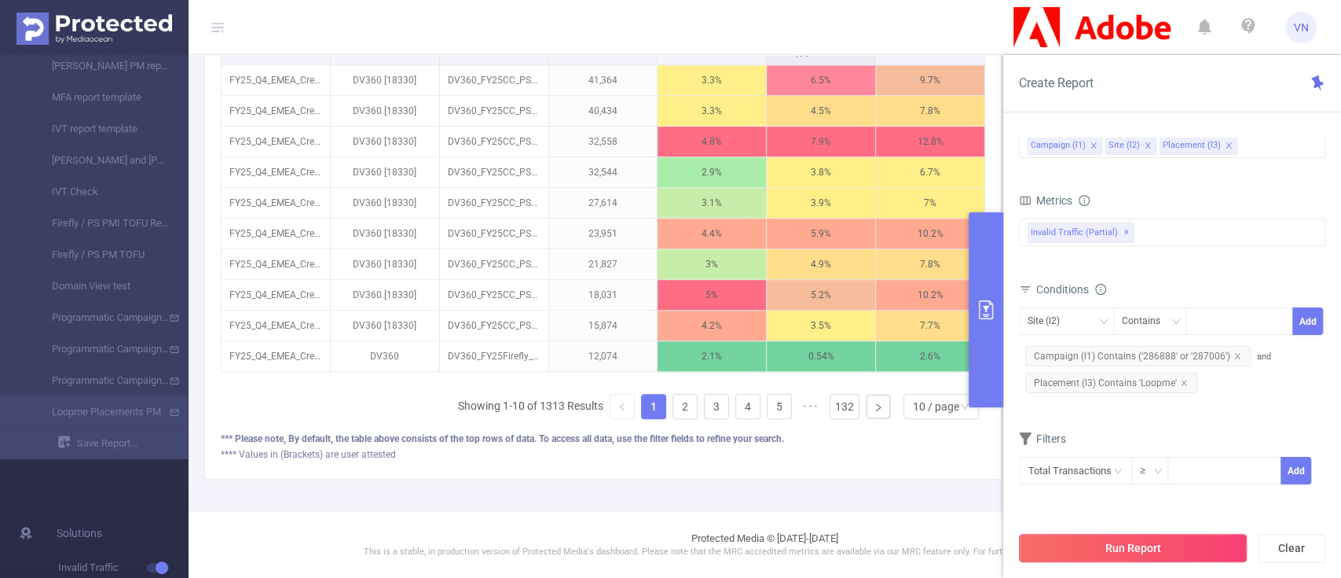
click at [1132, 547] on button "Run Report" at bounding box center [1133, 548] width 228 height 28
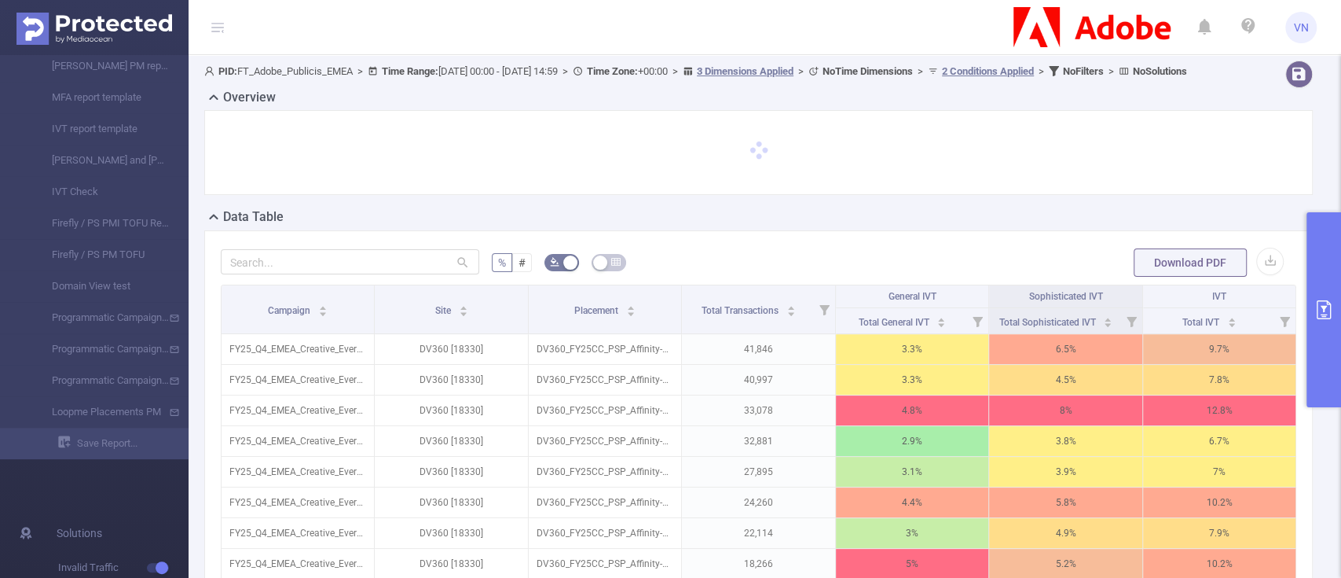
scroll to position [0, 0]
click at [1256, 267] on button "button" at bounding box center [1270, 262] width 28 height 28
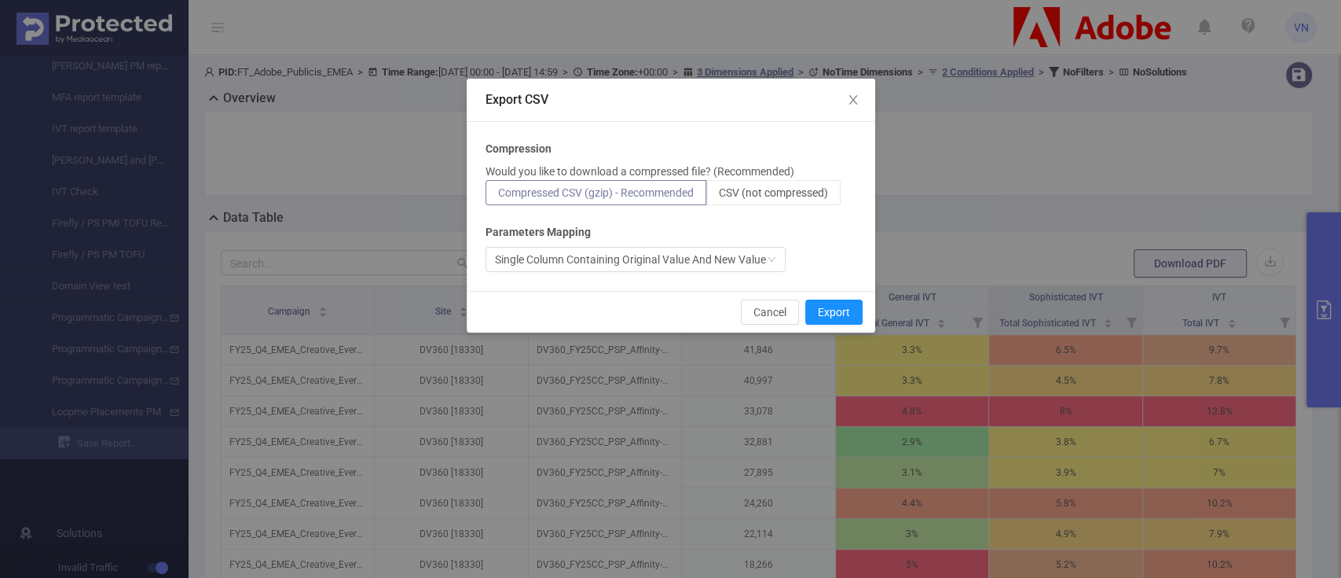
click at [859, 293] on div "Cancel Export" at bounding box center [671, 312] width 409 height 42
click at [842, 306] on button "Export" at bounding box center [833, 311] width 57 height 25
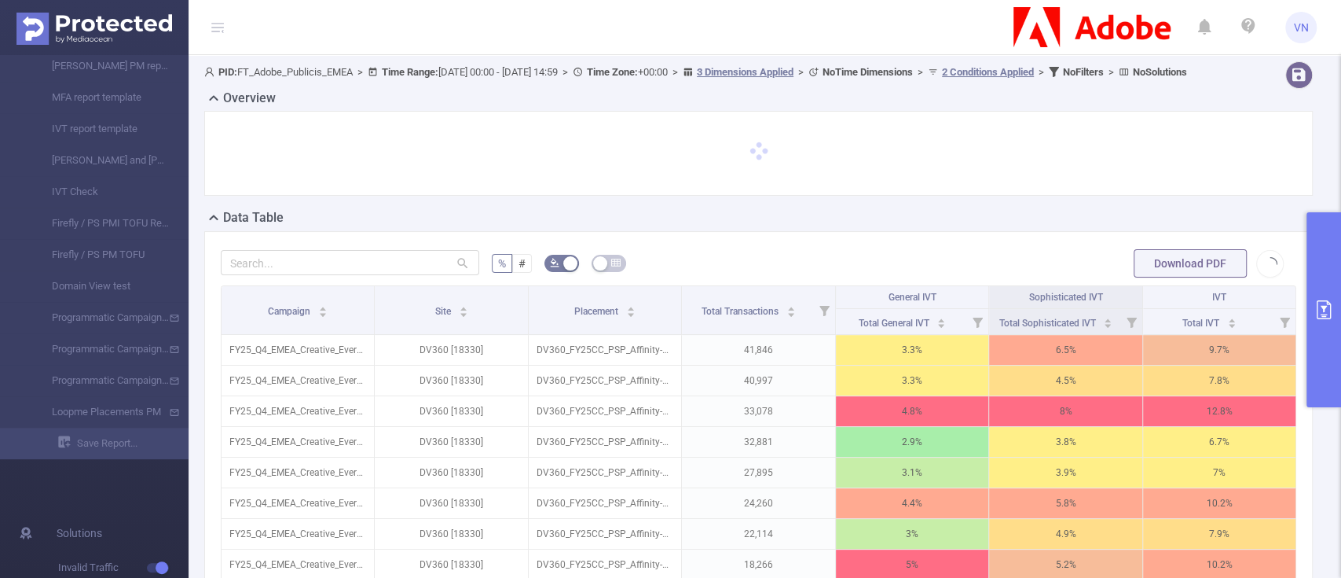
click at [748, 162] on span at bounding box center [759, 151] width 22 height 22
click at [747, 162] on span at bounding box center [758, 151] width 22 height 22
click at [755, 149] on icon at bounding box center [759, 145] width 8 height 8
click at [747, 162] on span at bounding box center [758, 151] width 22 height 22
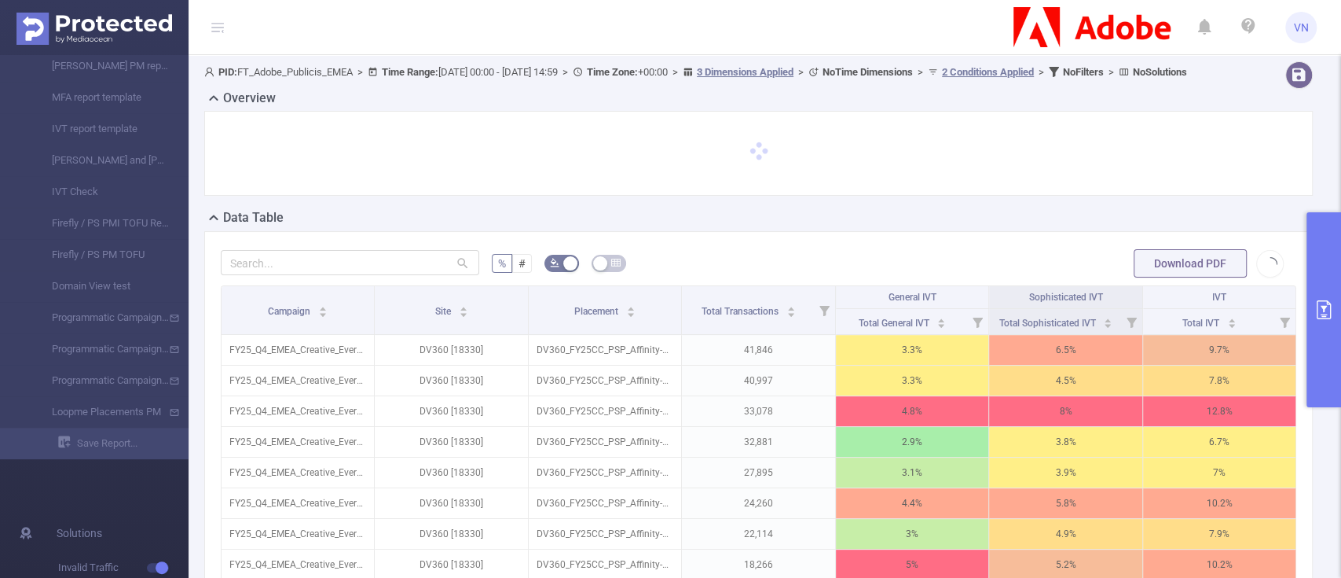
click at [747, 162] on span at bounding box center [758, 151] width 22 height 22
click at [748, 162] on span at bounding box center [759, 151] width 22 height 22
click at [747, 162] on span at bounding box center [758, 151] width 22 height 22
click at [741, 161] on div at bounding box center [759, 153] width 1076 height 52
